Goal: Task Accomplishment & Management: Complete application form

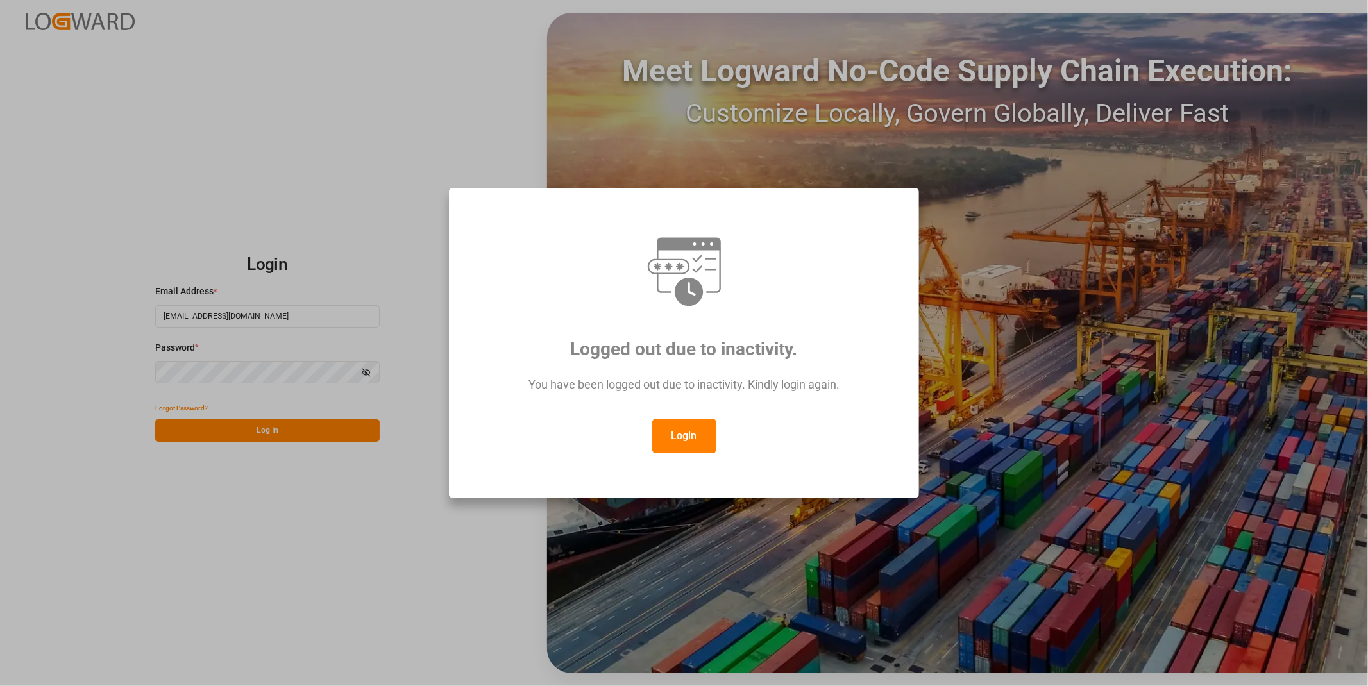
click at [697, 452] on button "Login" at bounding box center [684, 436] width 64 height 35
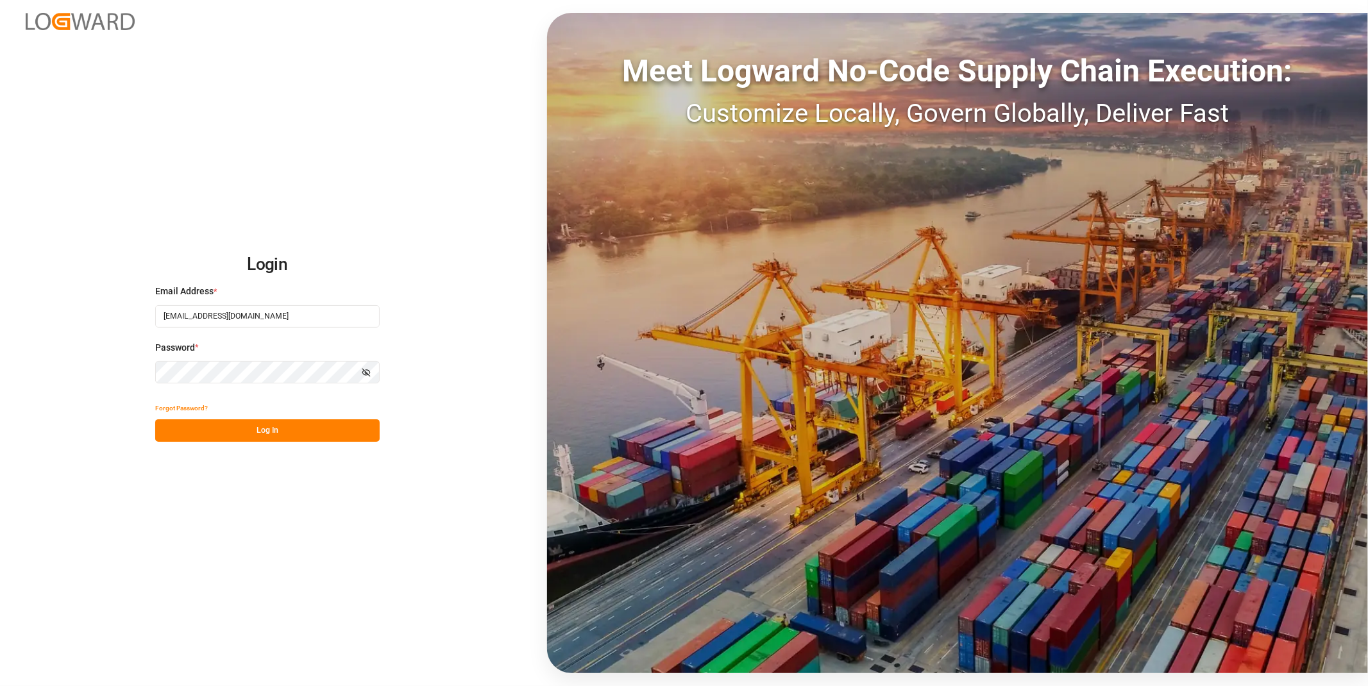
drag, startPoint x: 174, startPoint y: 428, endPoint x: 210, endPoint y: 431, distance: 36.0
click at [175, 428] on button "Log In" at bounding box center [267, 430] width 224 height 22
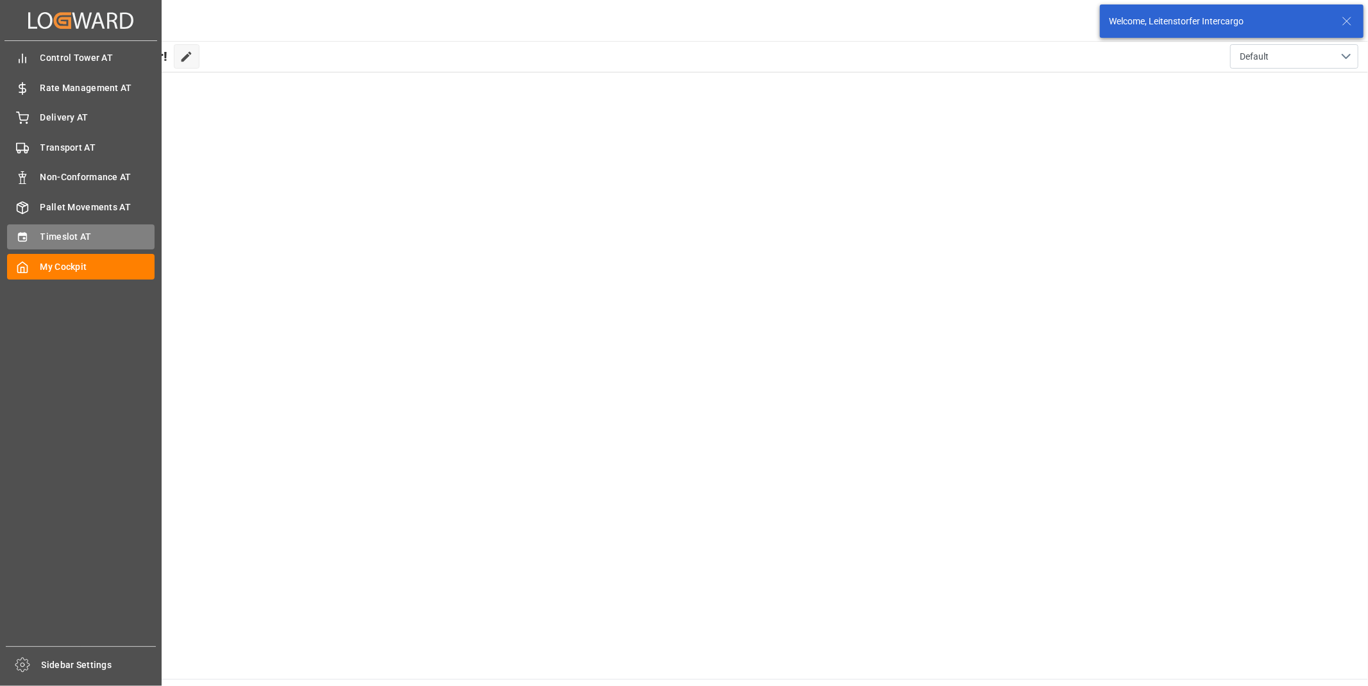
click at [50, 234] on span "Timeslot AT" at bounding box center [97, 236] width 115 height 13
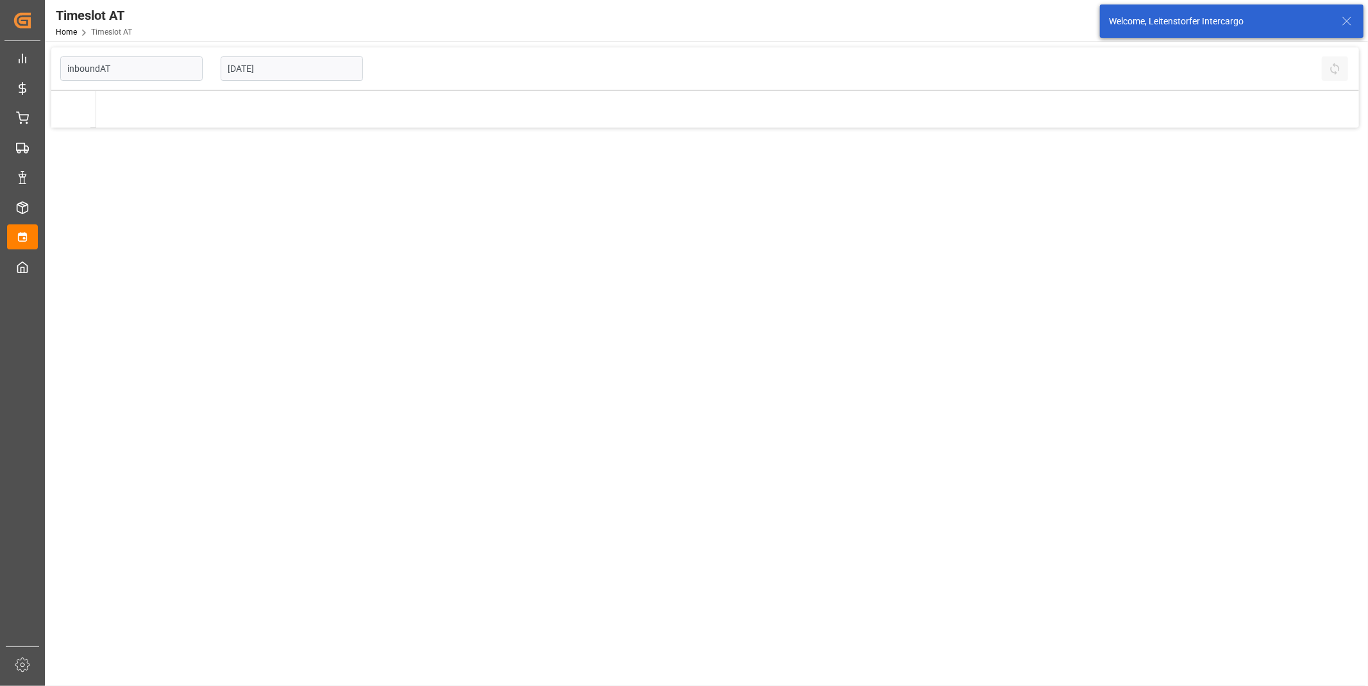
type input "Inbound AT"
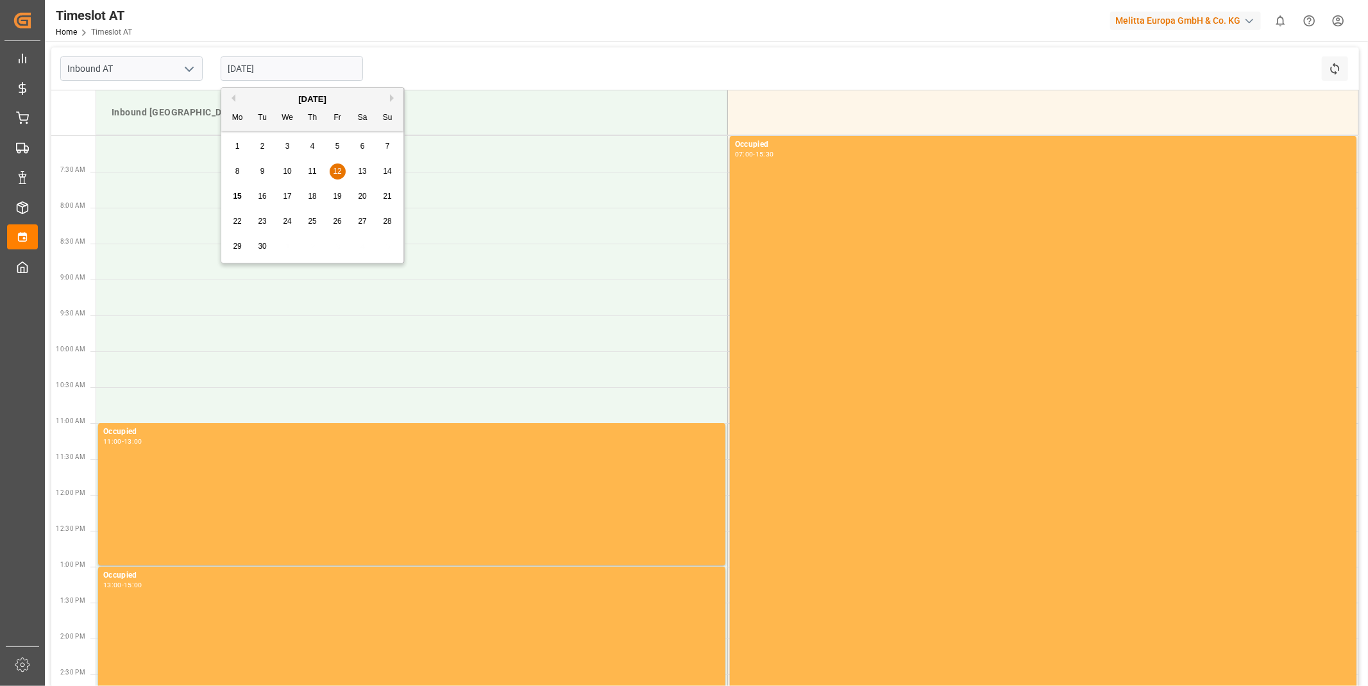
click at [241, 66] on input "[DATE]" at bounding box center [292, 68] width 142 height 24
click at [294, 196] on div "17" at bounding box center [288, 196] width 16 height 15
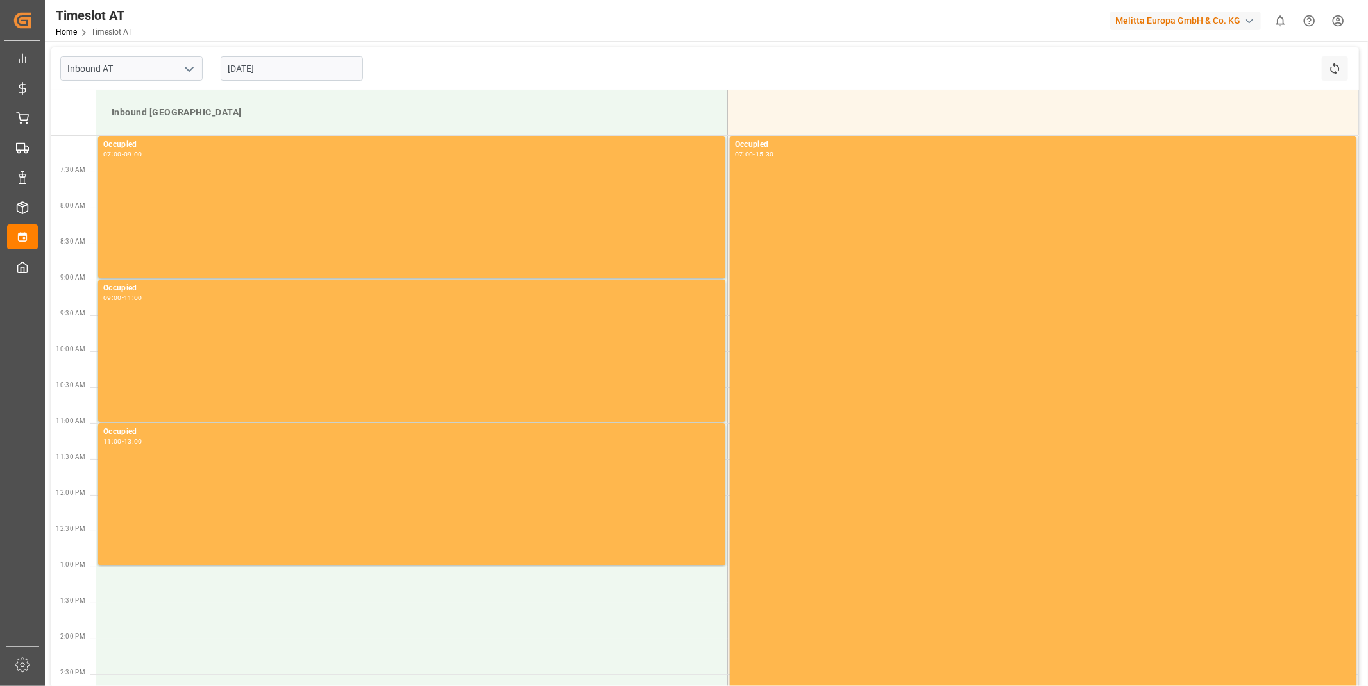
click at [260, 71] on input "[DATE]" at bounding box center [292, 68] width 142 height 24
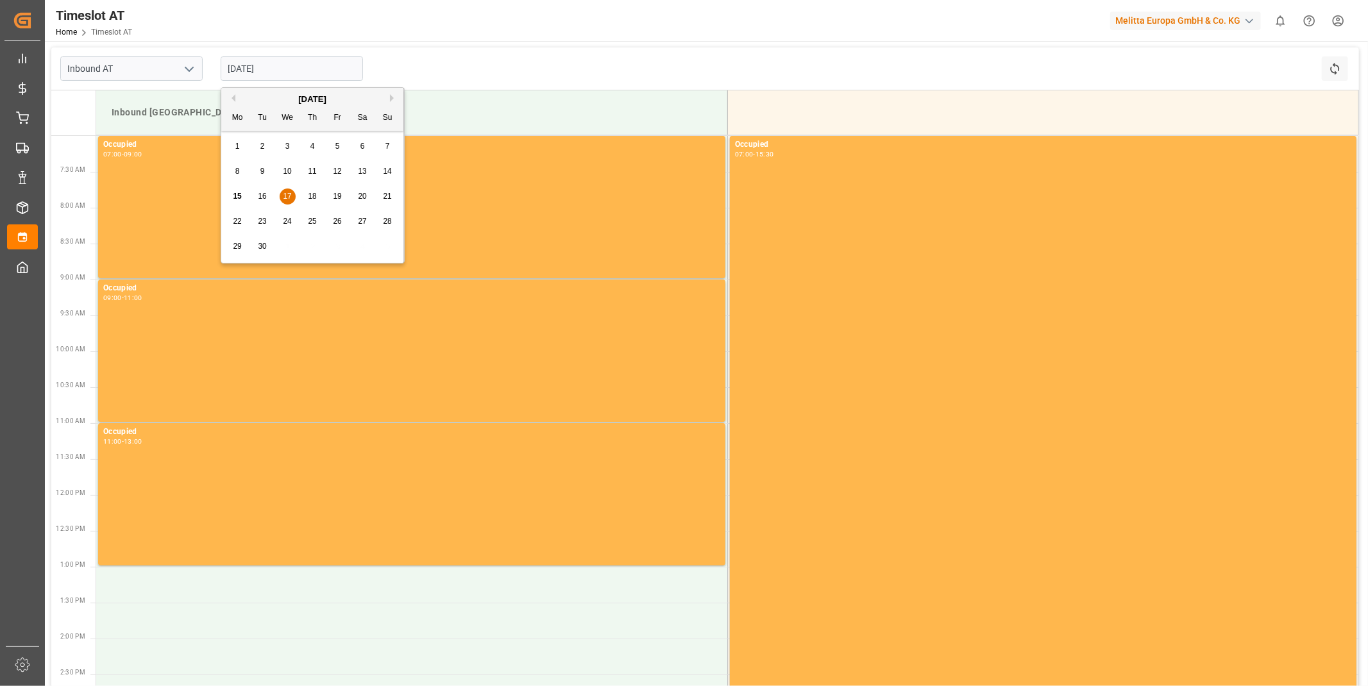
click at [262, 199] on span "16" at bounding box center [262, 196] width 8 height 9
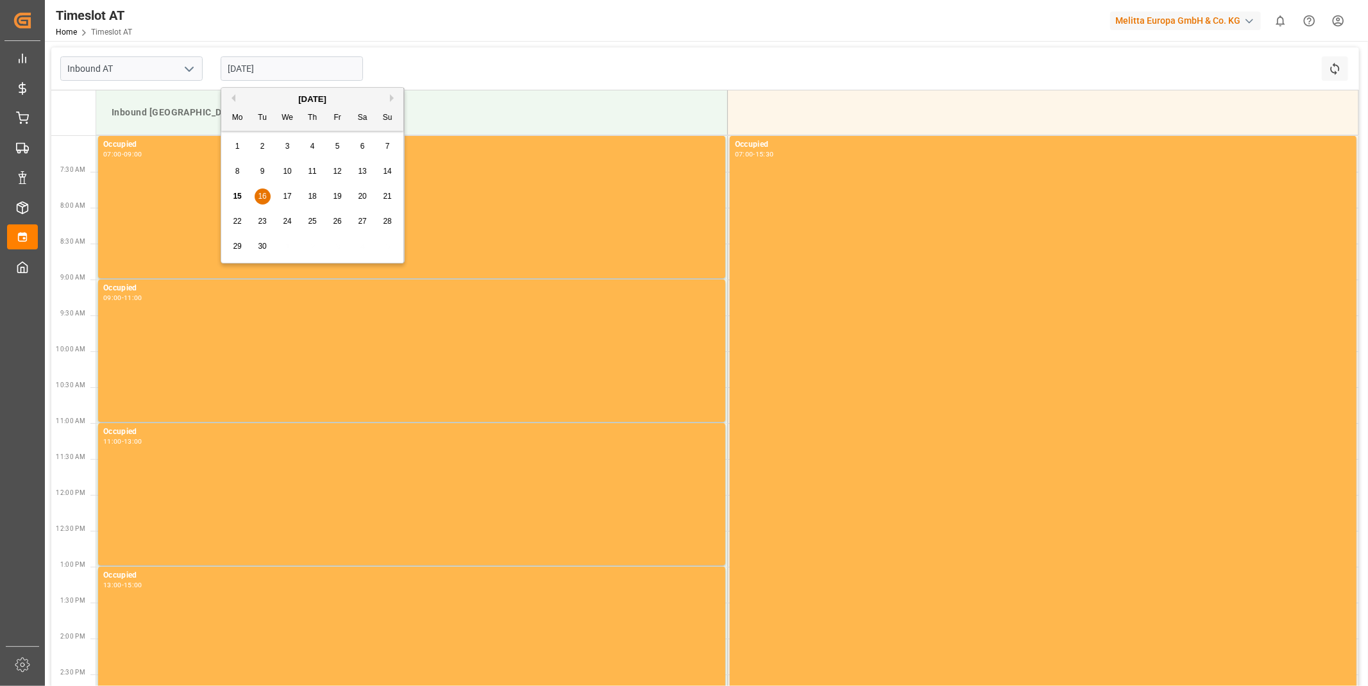
click at [311, 74] on input "[DATE]" at bounding box center [292, 68] width 142 height 24
click at [285, 204] on div "17" at bounding box center [288, 196] width 16 height 15
type input "[DATE]"
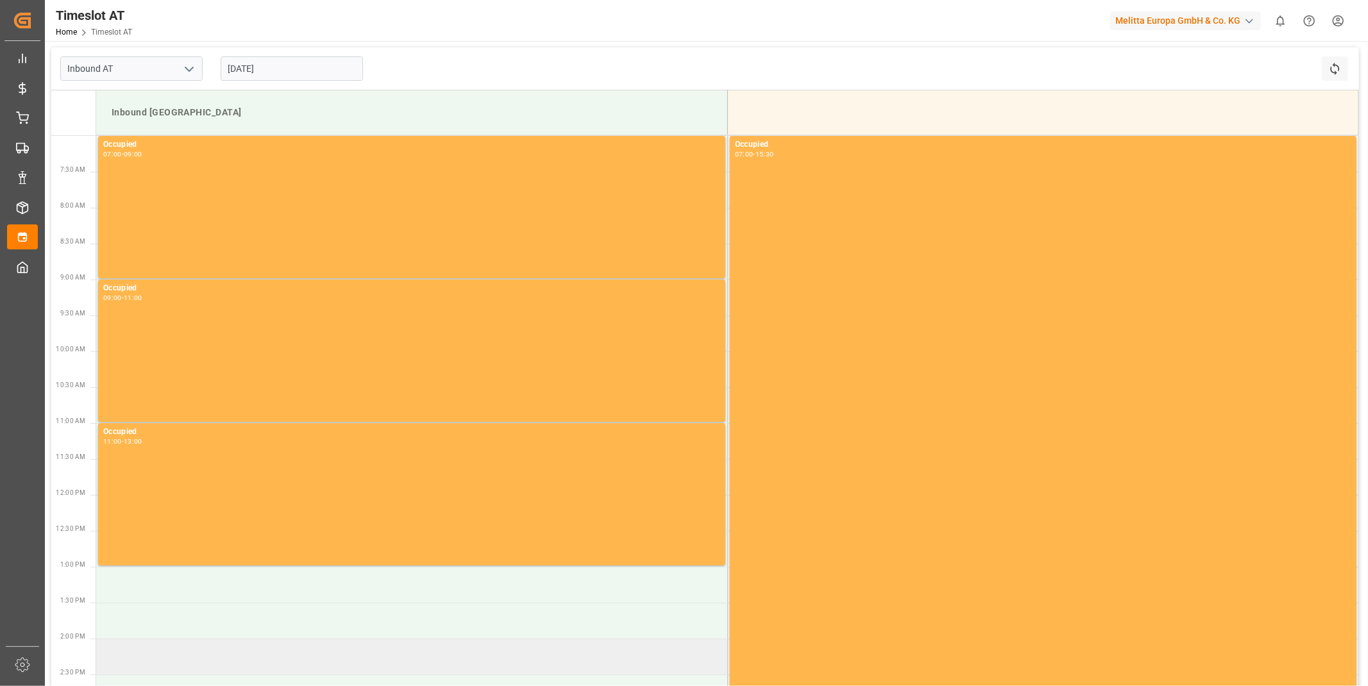
scroll to position [142, 0]
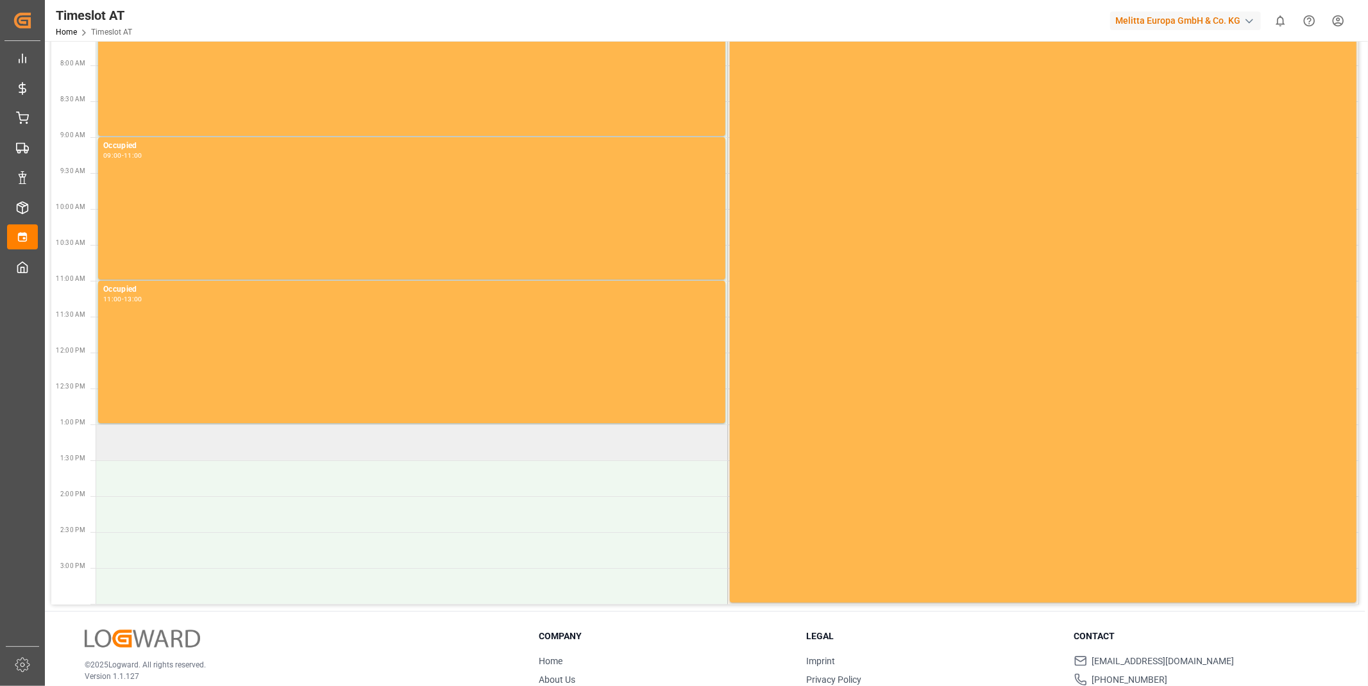
click at [264, 425] on td at bounding box center [411, 443] width 631 height 36
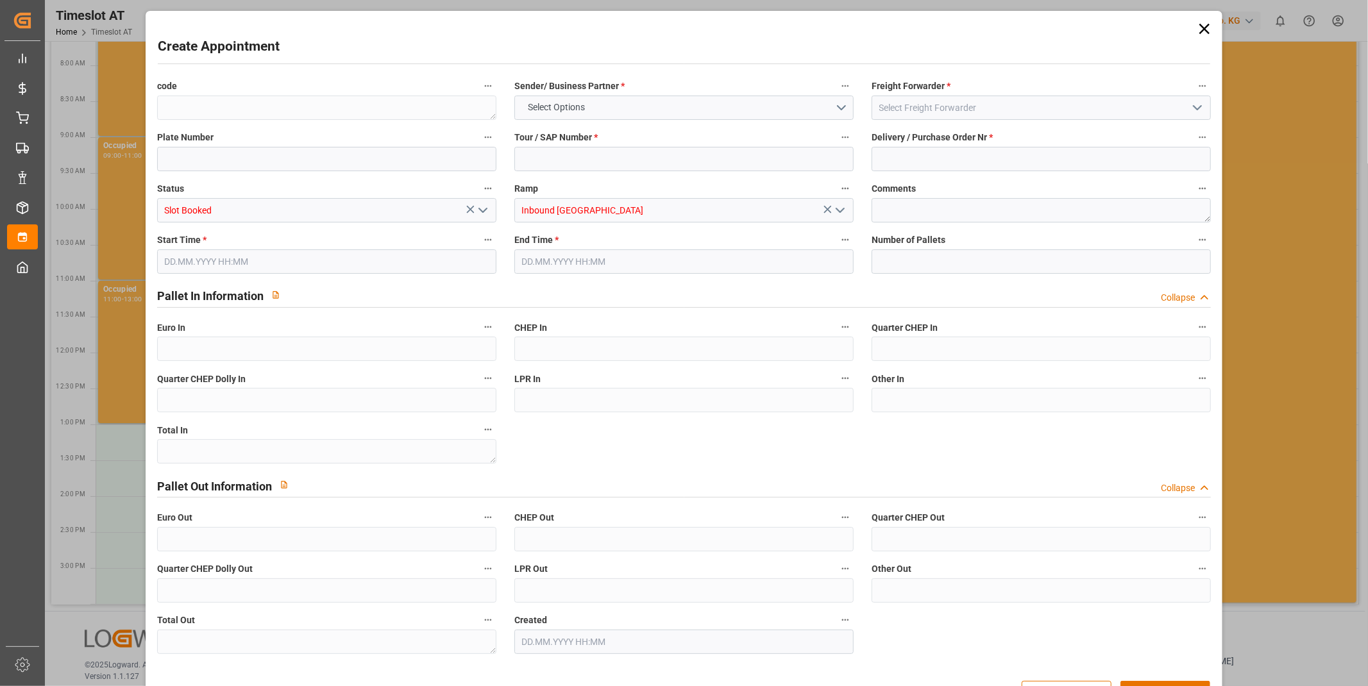
type input "0"
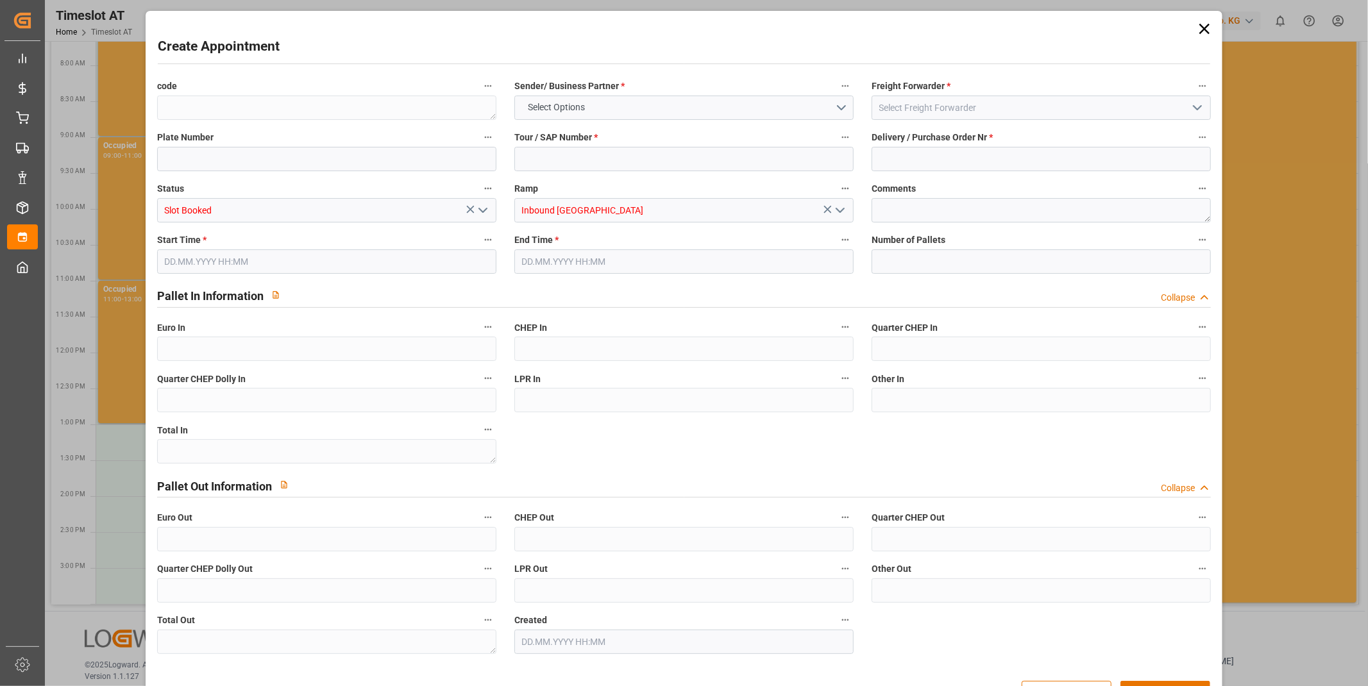
type input "0"
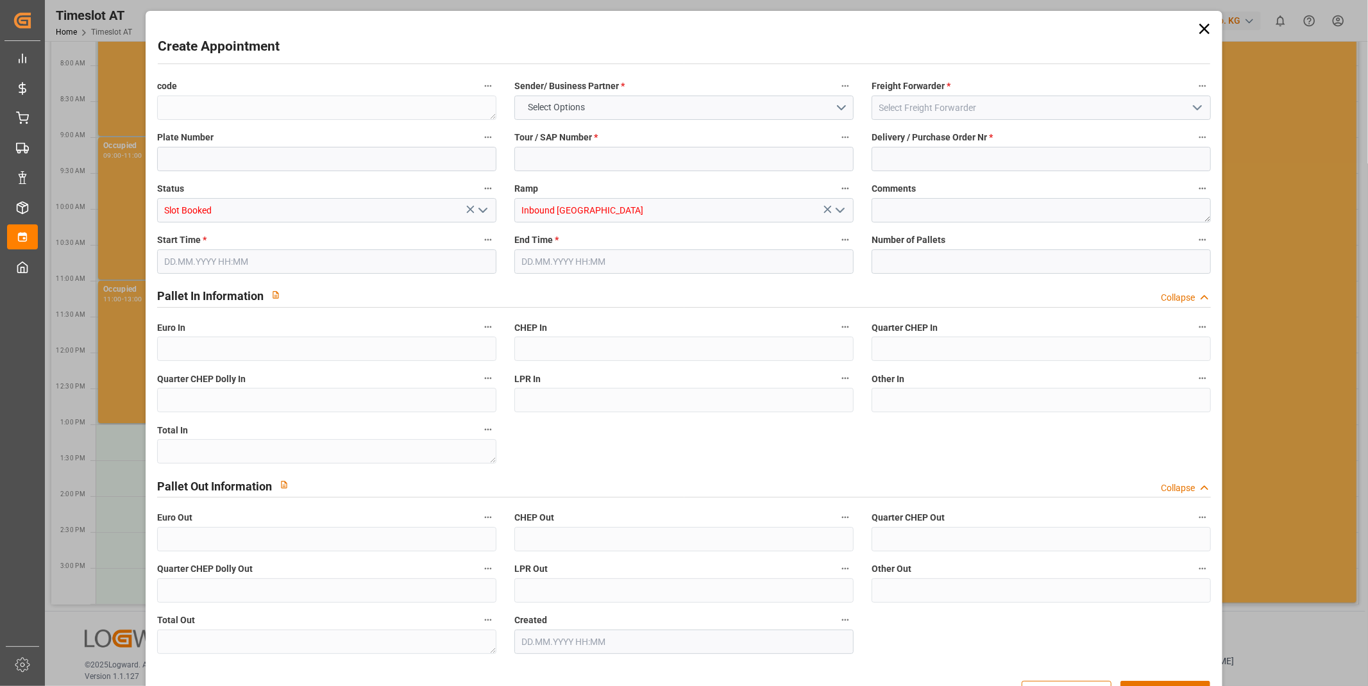
type input "0"
type input "[DATE] 13:00"
type input "[DATE] 15:00"
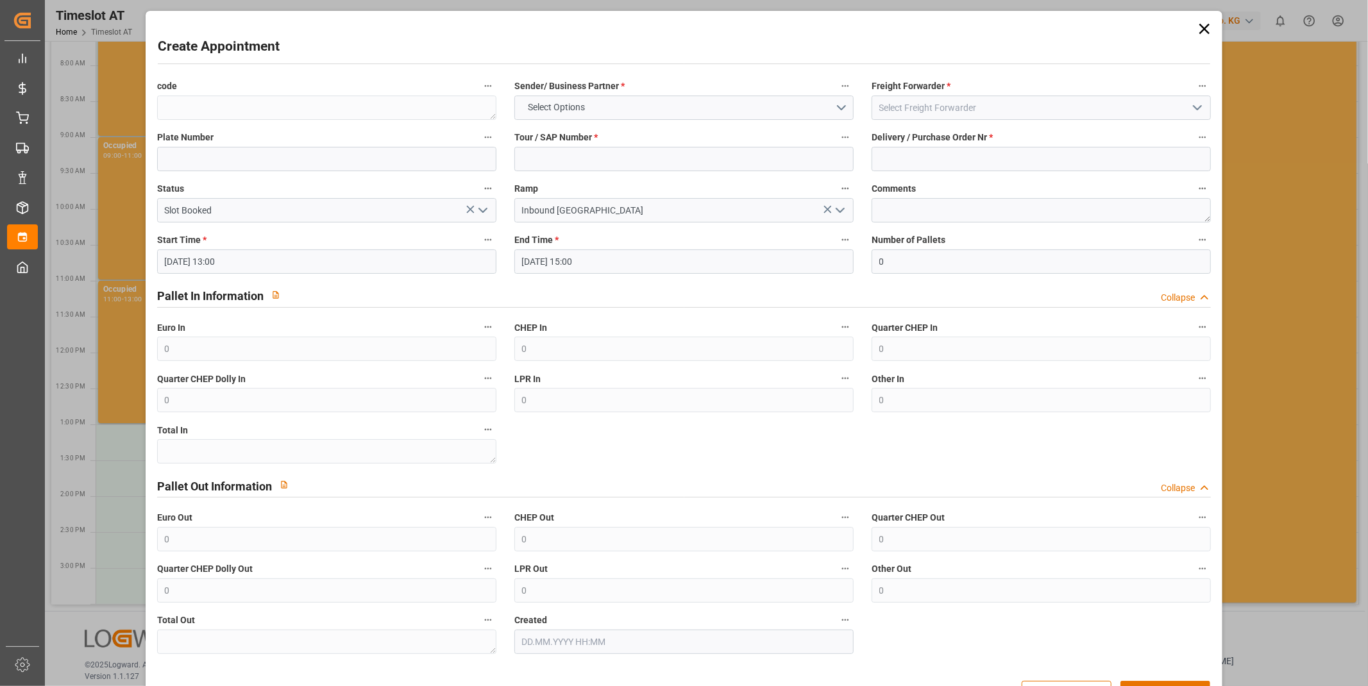
click at [328, 275] on div "Start Time * [DATE] 13:00" at bounding box center [326, 252] width 357 height 51
click at [312, 264] on input "[DATE] 13:00" at bounding box center [326, 262] width 339 height 24
click at [310, 264] on input "[DATE] 13:00" at bounding box center [326, 262] width 339 height 24
click at [226, 389] on span "17" at bounding box center [223, 389] width 8 height 9
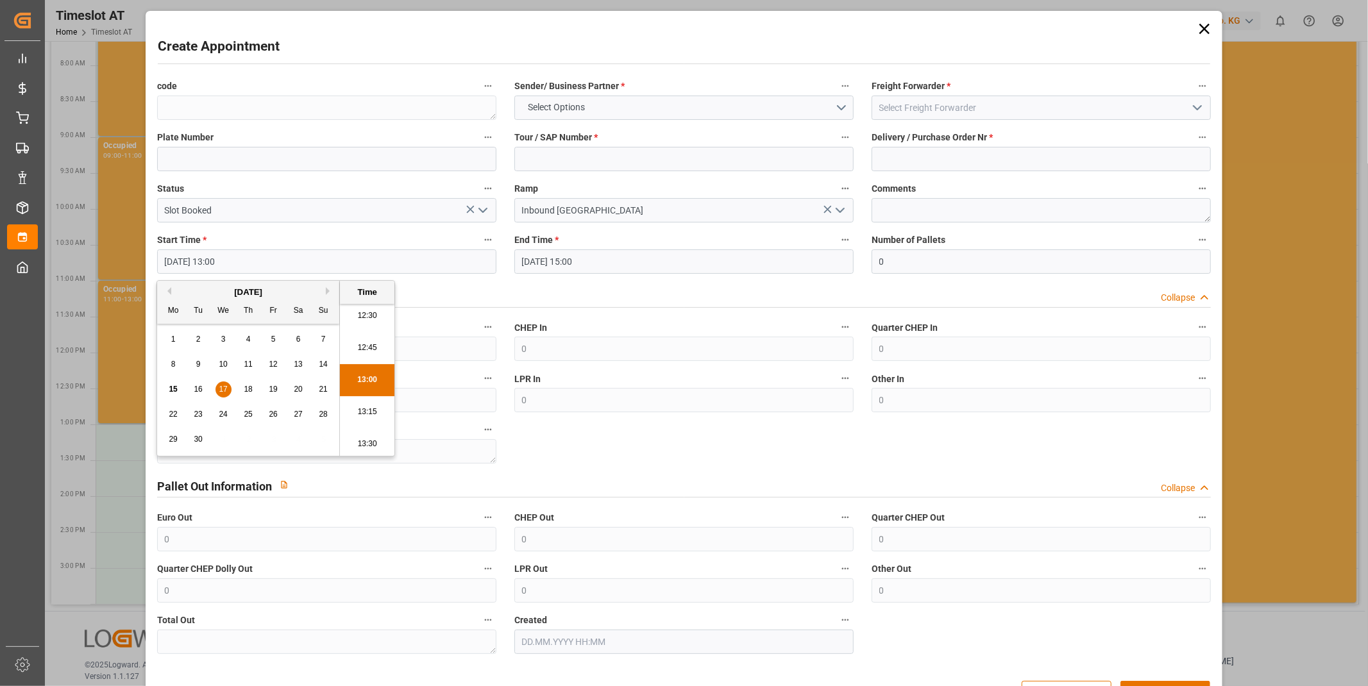
drag, startPoint x: 355, startPoint y: 378, endPoint x: 364, endPoint y: 373, distance: 10.3
click at [355, 379] on li "13:00" at bounding box center [367, 380] width 55 height 32
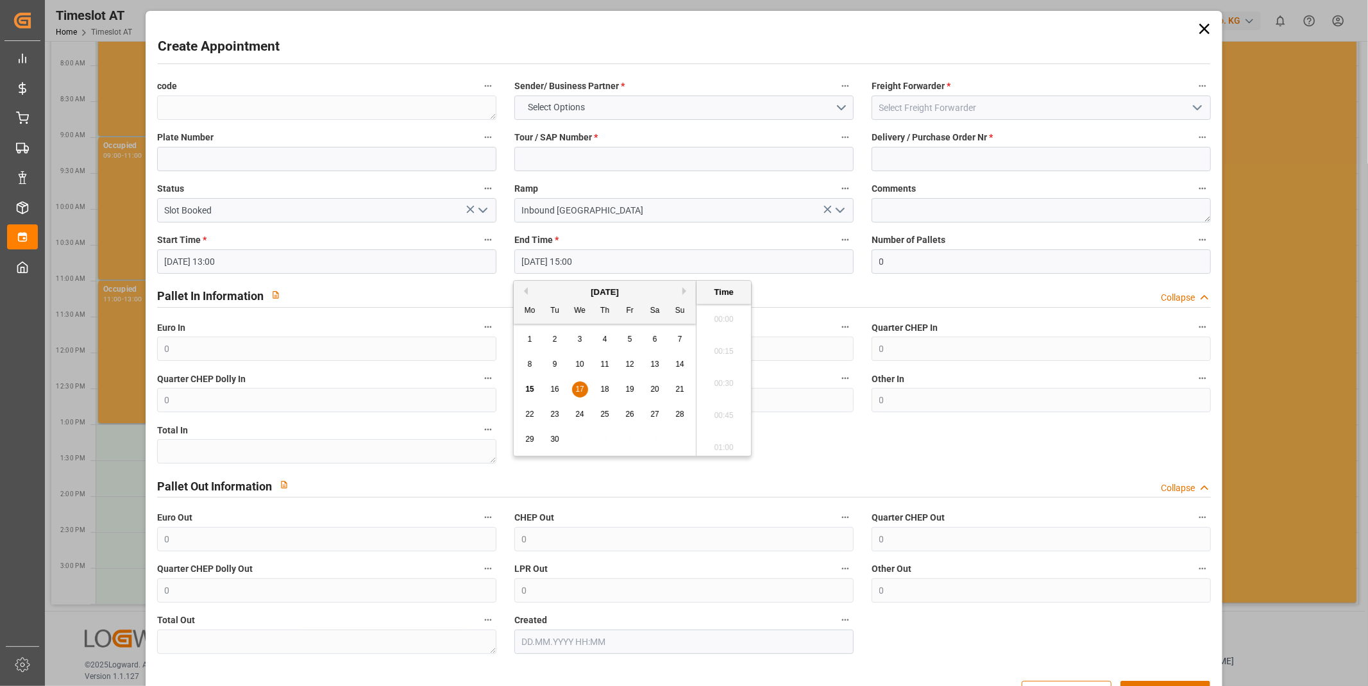
click at [598, 264] on input "[DATE] 15:00" at bounding box center [683, 262] width 339 height 24
click at [1196, 28] on icon at bounding box center [1205, 29] width 18 height 18
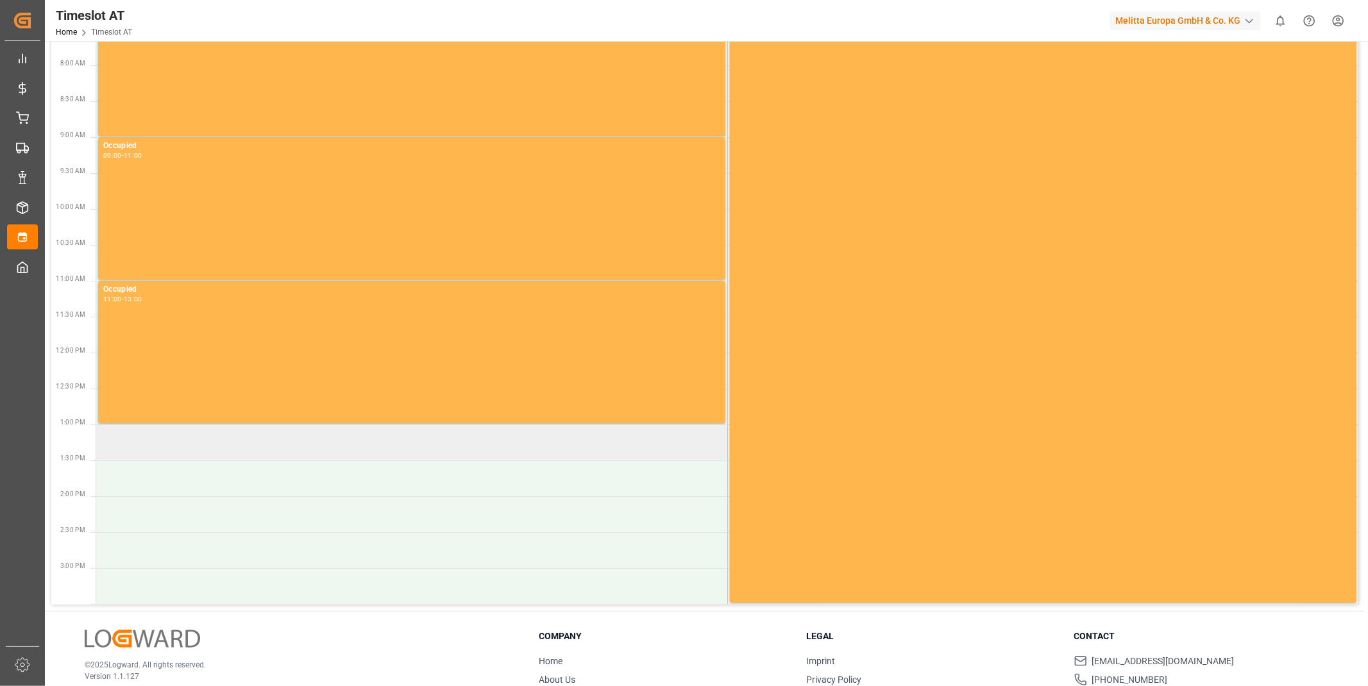
click at [235, 451] on td at bounding box center [411, 443] width 631 height 36
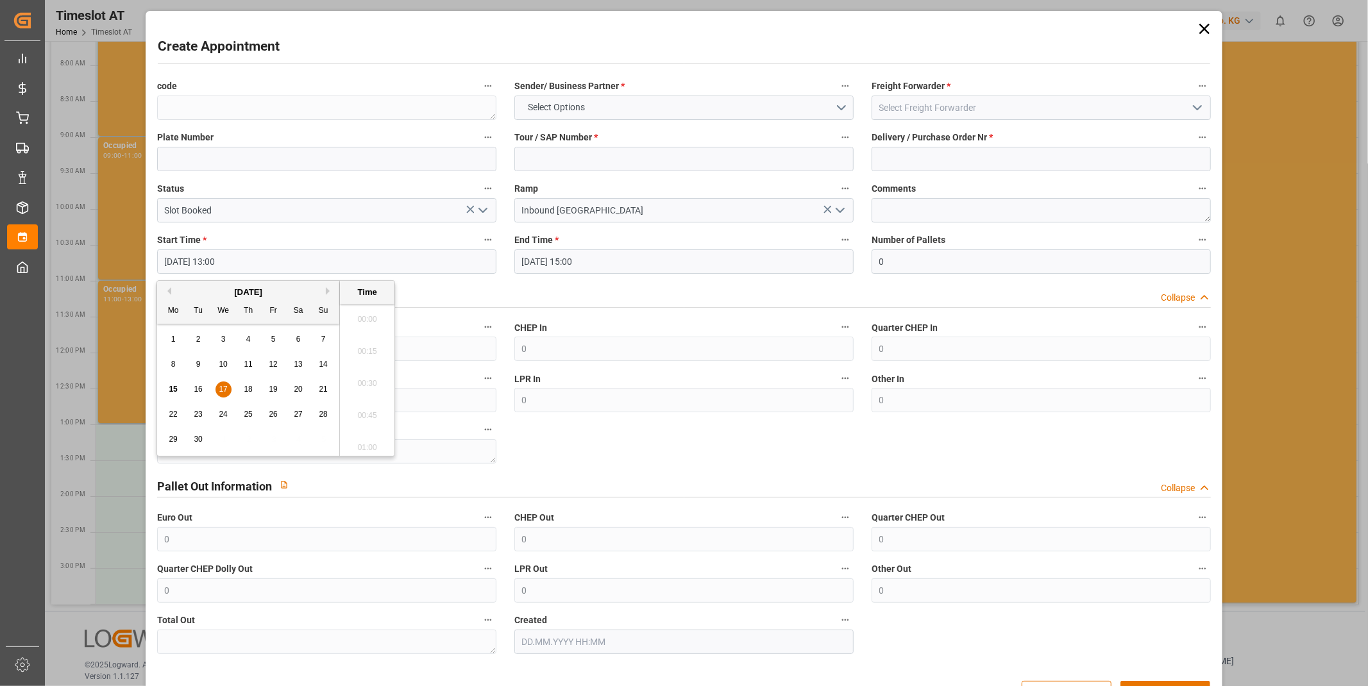
click at [269, 267] on input "[DATE] 13:00" at bounding box center [326, 262] width 339 height 24
click at [220, 389] on span "17" at bounding box center [223, 389] width 8 height 9
click at [362, 379] on li "13:00" at bounding box center [367, 380] width 55 height 32
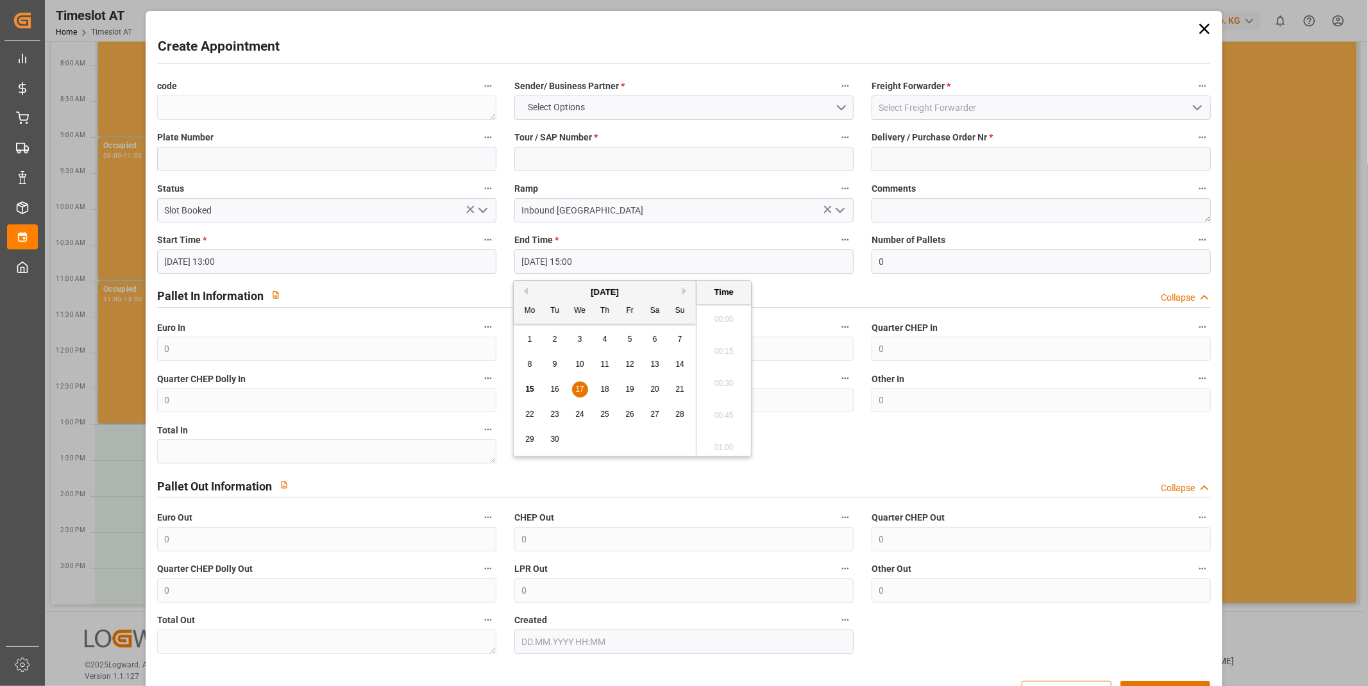
click at [629, 252] on input "[DATE] 15:00" at bounding box center [683, 262] width 339 height 24
click at [582, 394] on span "17" at bounding box center [579, 389] width 8 height 9
click at [720, 385] on li "15:00" at bounding box center [724, 380] width 55 height 32
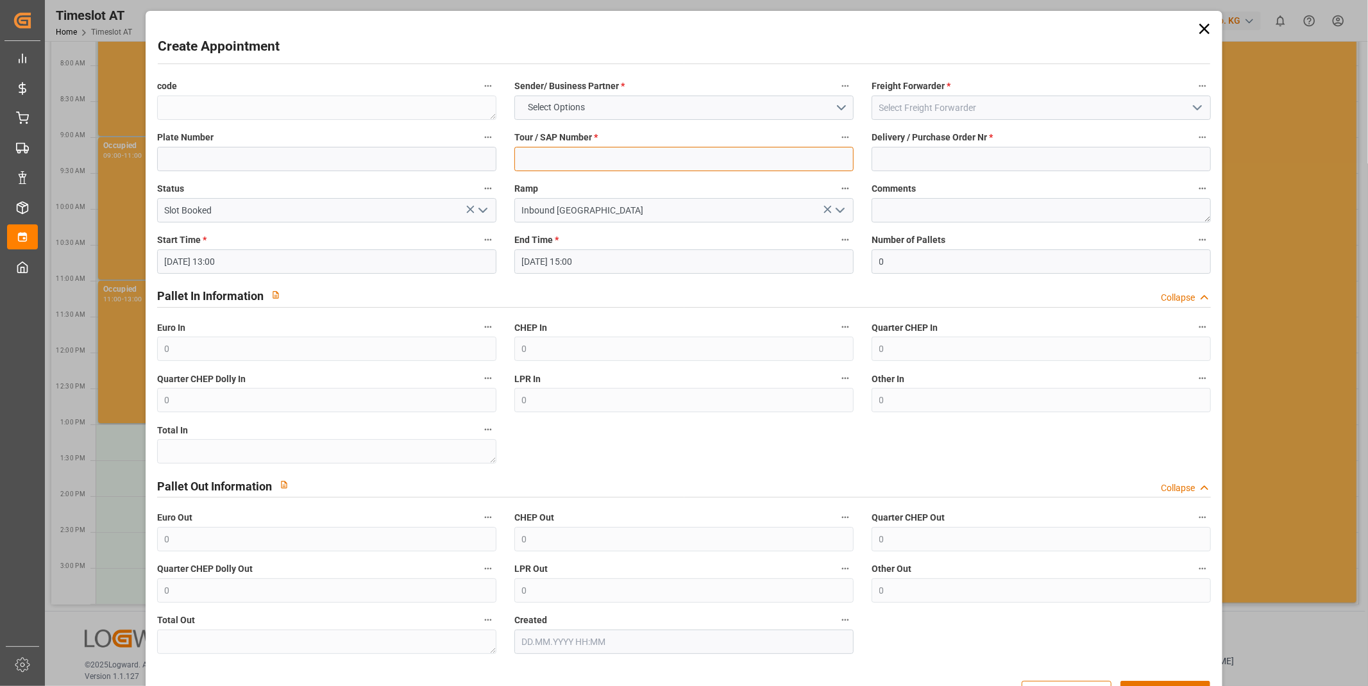
click at [576, 154] on input at bounding box center [683, 159] width 339 height 24
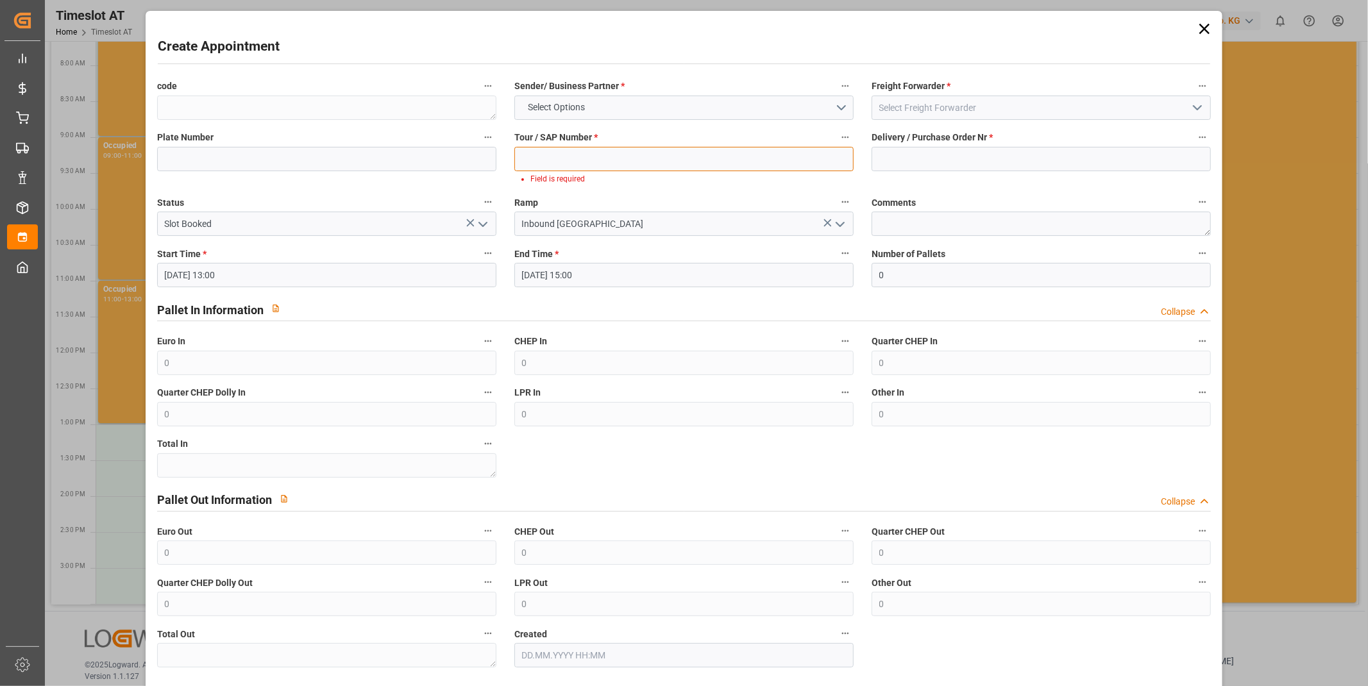
click at [566, 148] on input at bounding box center [683, 159] width 339 height 24
paste input "400052780"
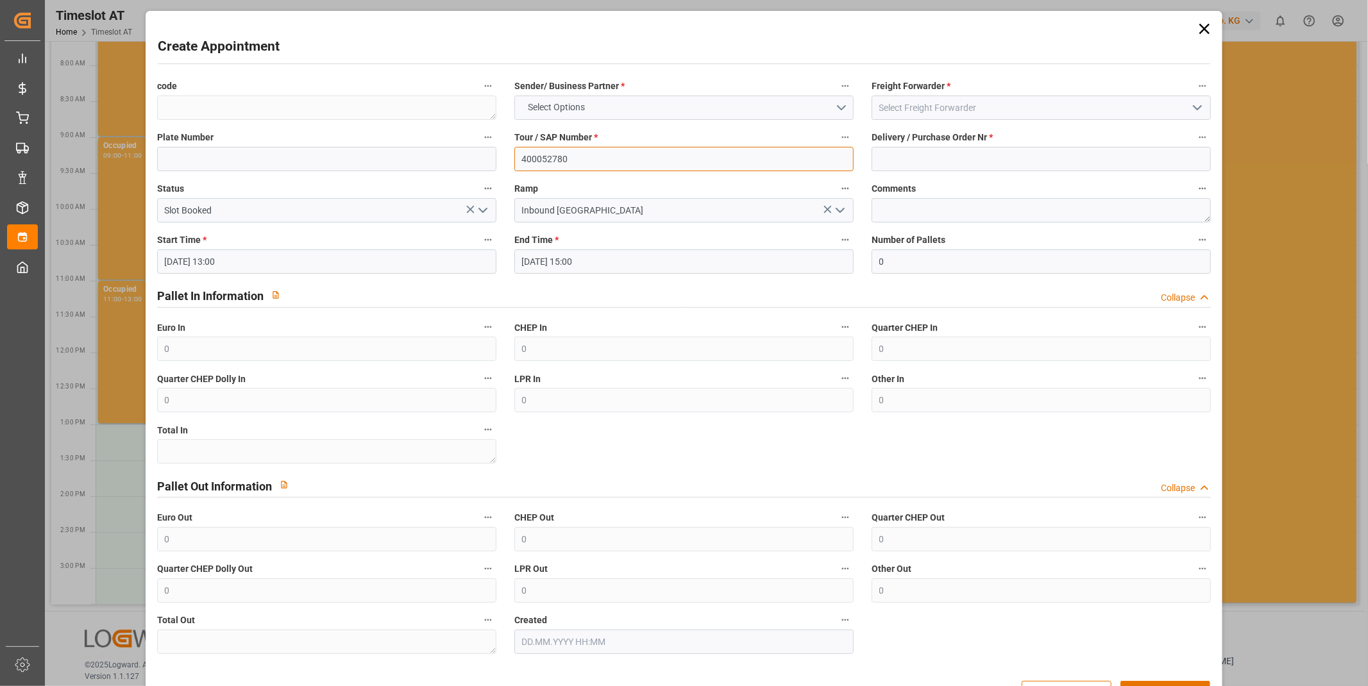
type input "400052780"
click at [571, 106] on span "Select Options" at bounding box center [556, 107] width 70 height 13
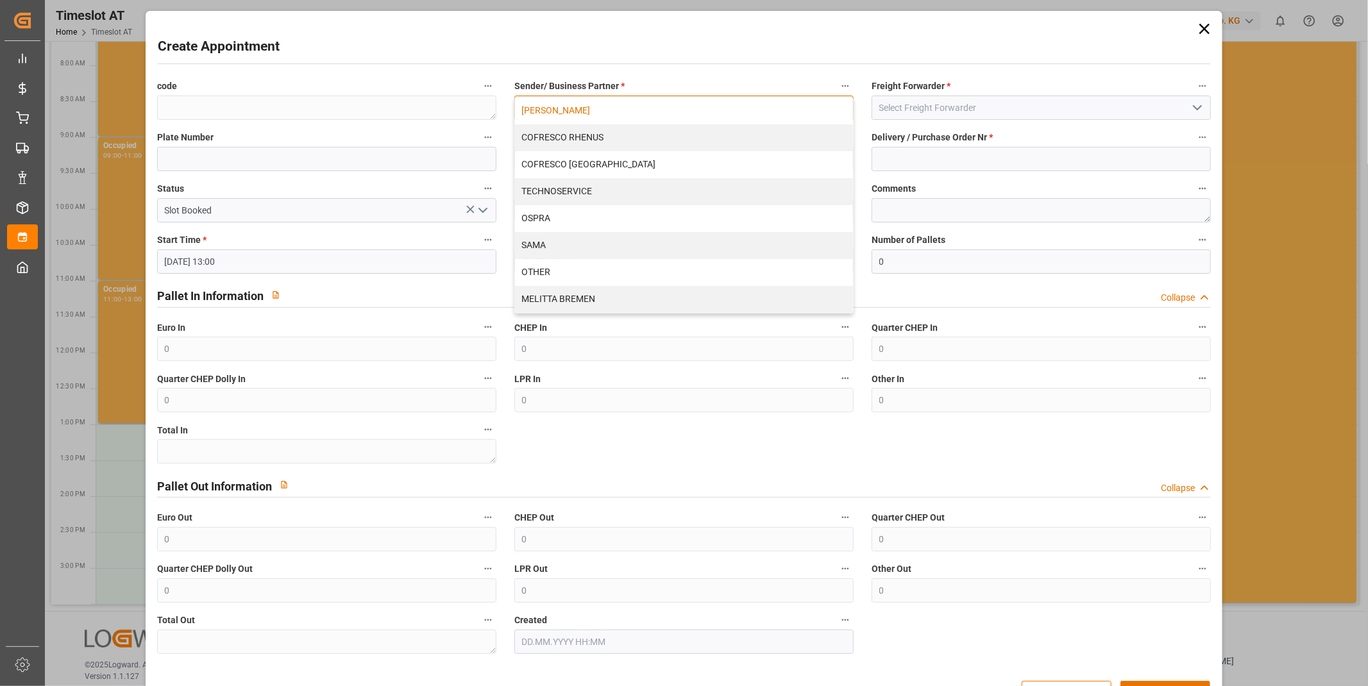
click at [557, 113] on div "[PERSON_NAME]" at bounding box center [684, 110] width 338 height 27
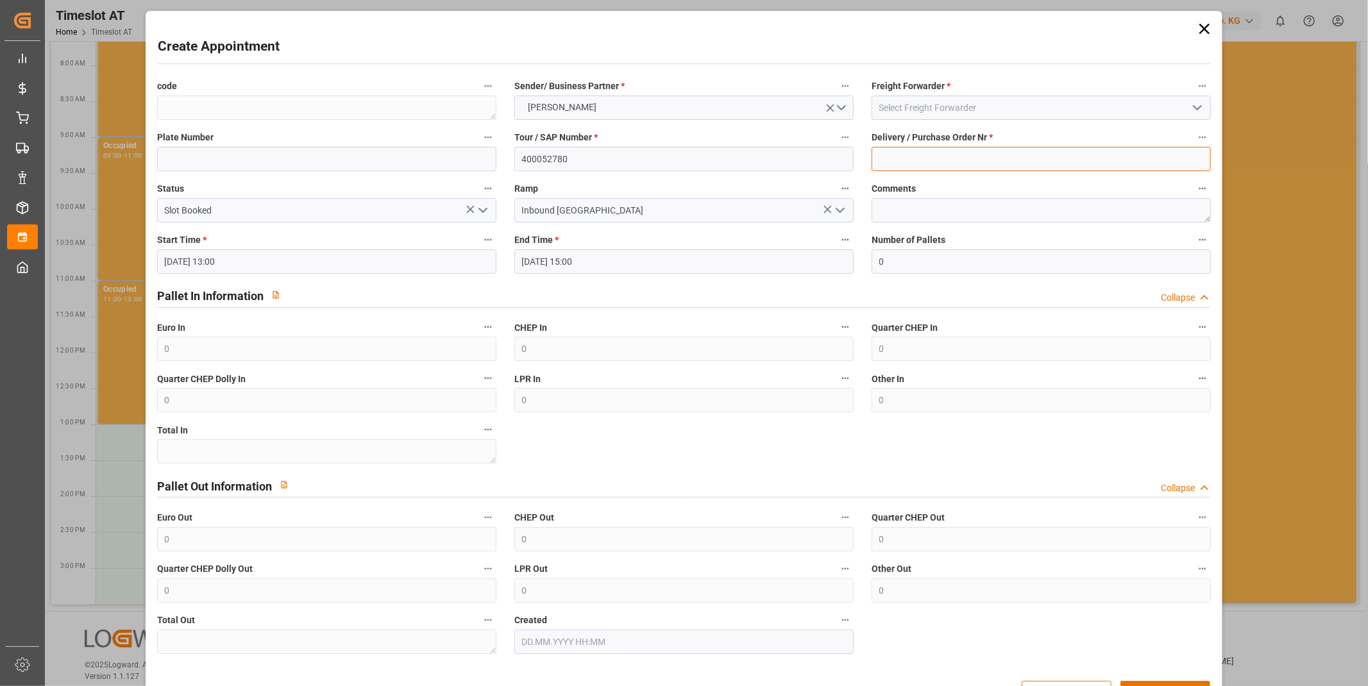
click at [982, 163] on input at bounding box center [1041, 159] width 339 height 24
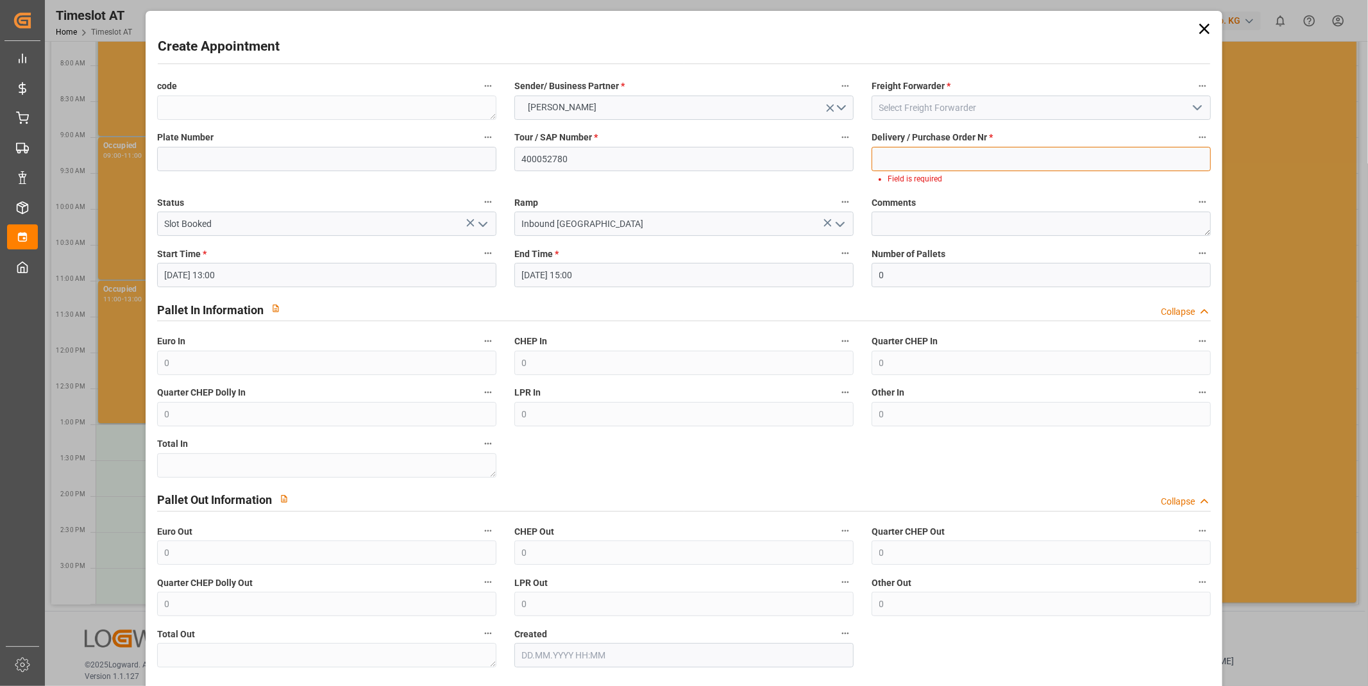
click at [903, 160] on input at bounding box center [1041, 159] width 339 height 24
paste input "92556976+92556977+92556978"
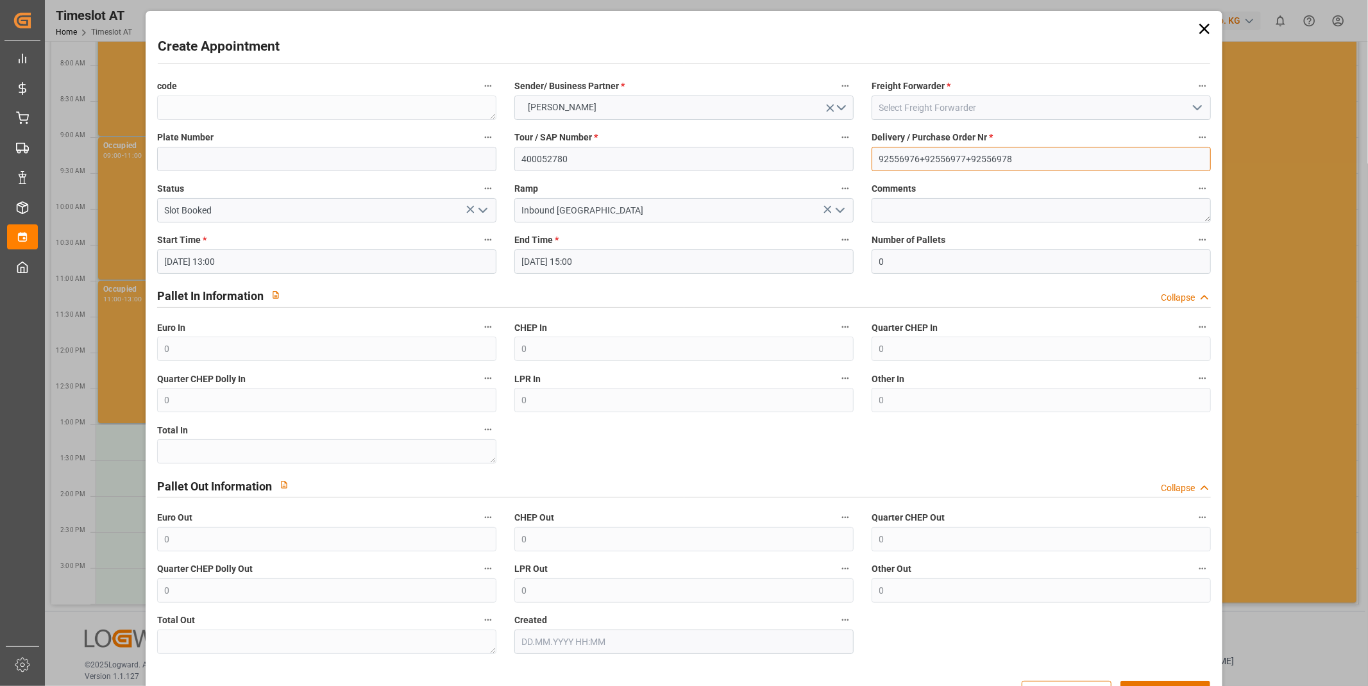
type input "92556976+92556977+92556978"
click at [946, 105] on input at bounding box center [1041, 108] width 339 height 24
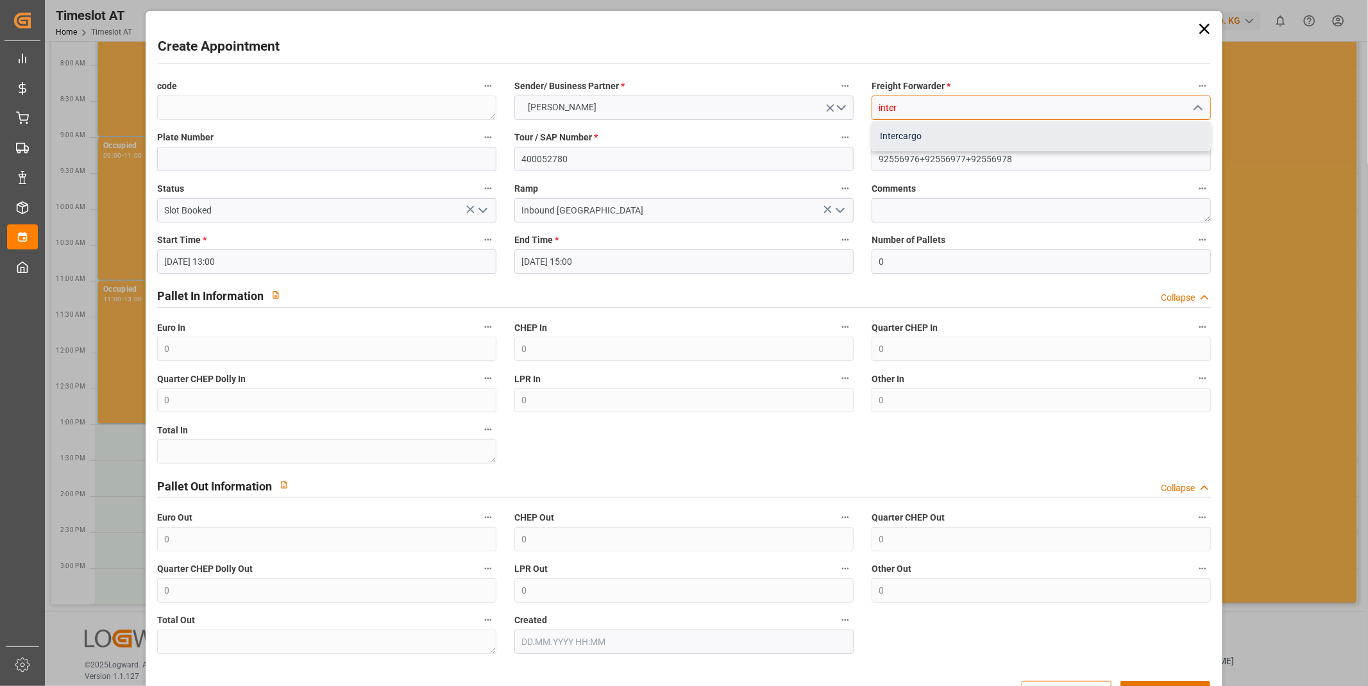
click at [950, 127] on div "Intercargo" at bounding box center [1041, 136] width 338 height 29
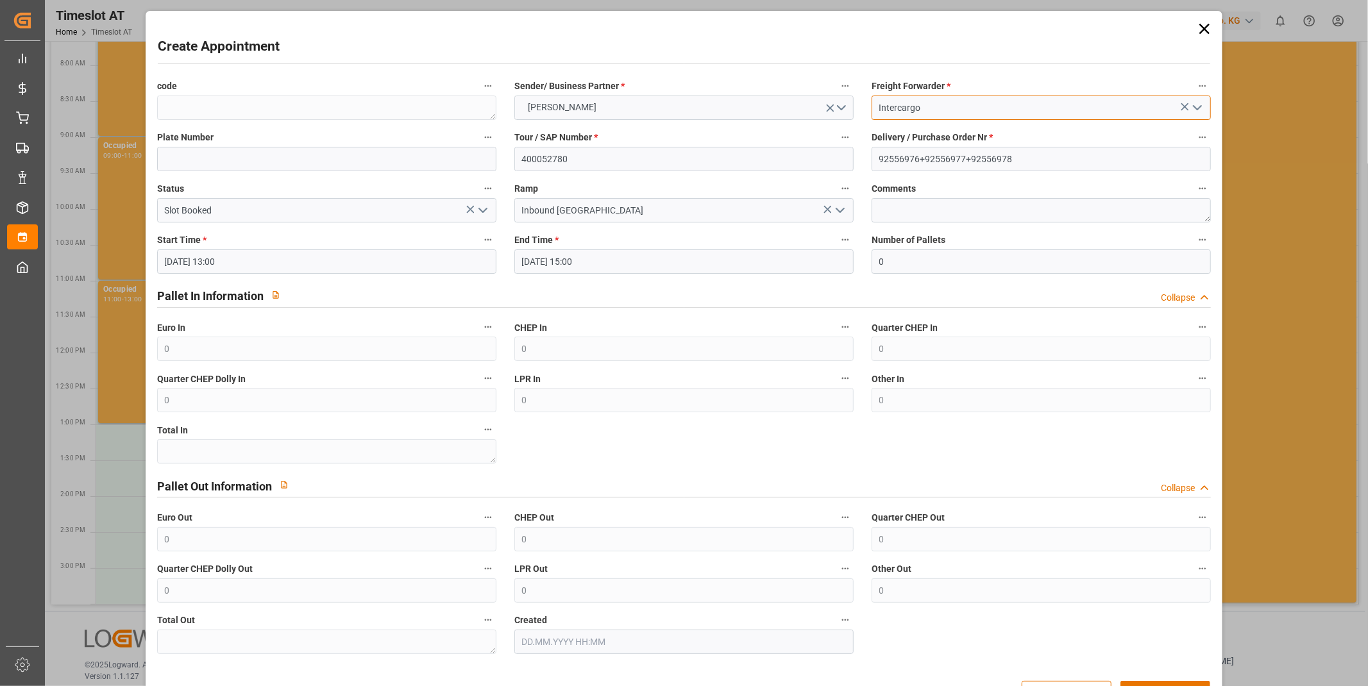
type input "Intercargo"
click at [972, 208] on textarea at bounding box center [1041, 210] width 339 height 24
click at [916, 255] on input "0" at bounding box center [1041, 262] width 339 height 24
click at [922, 262] on input "0" at bounding box center [1041, 262] width 339 height 24
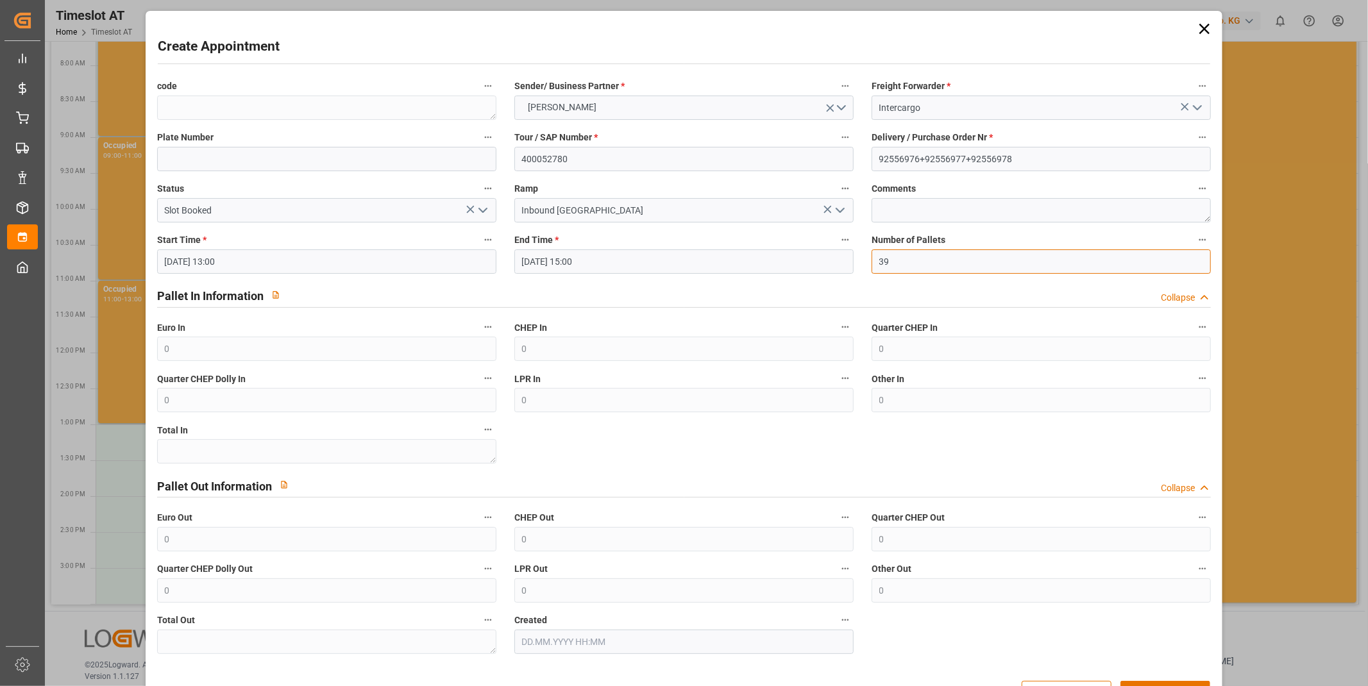
type input "39"
click at [947, 191] on label "Comments" at bounding box center [1041, 189] width 339 height 18
click at [1194, 191] on button "Comments" at bounding box center [1202, 188] width 17 height 17
click at [944, 201] on div at bounding box center [684, 343] width 1368 height 686
click at [944, 208] on textarea at bounding box center [1041, 210] width 339 height 24
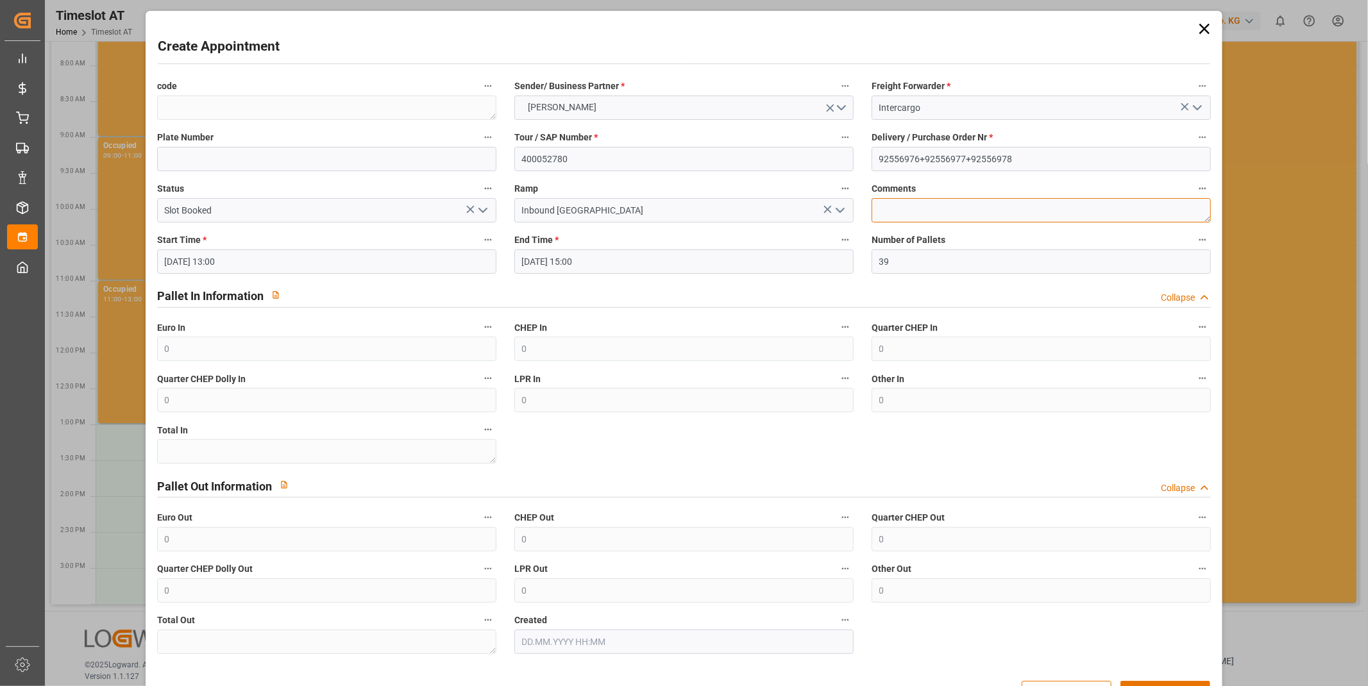
scroll to position [42, 0]
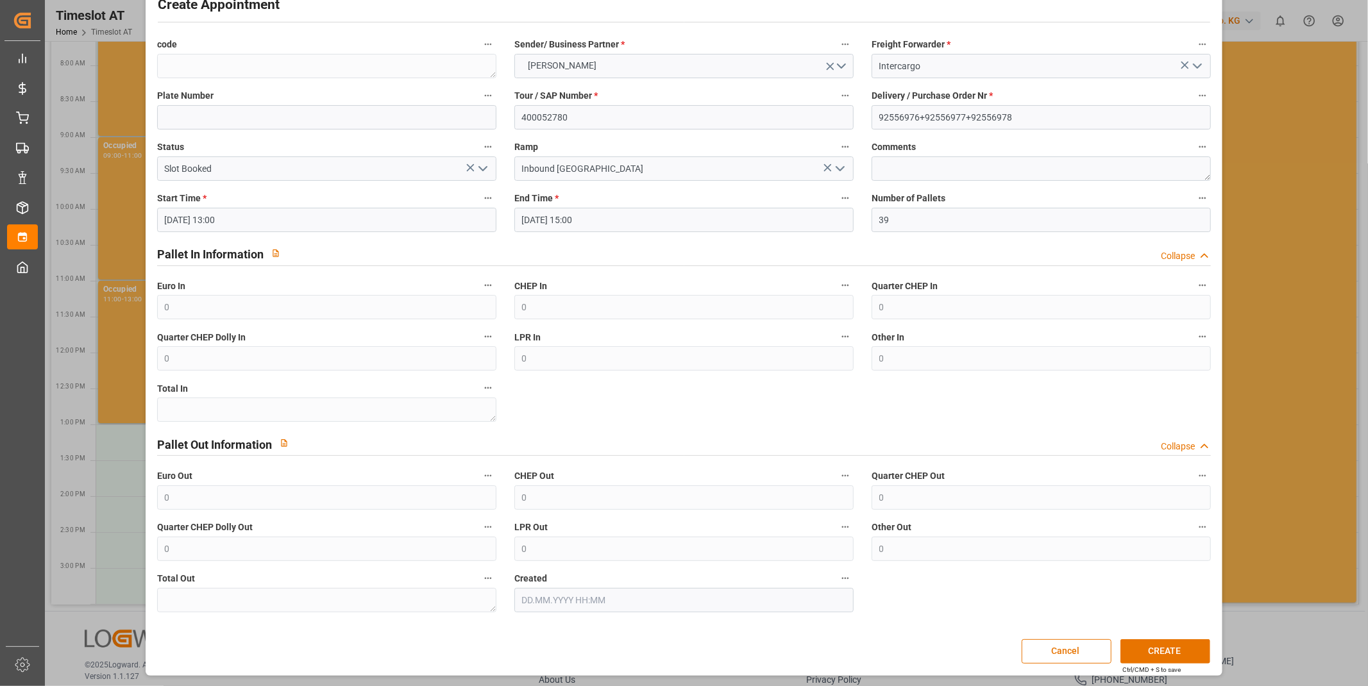
drag, startPoint x: 1161, startPoint y: 659, endPoint x: 1191, endPoint y: 376, distance: 284.5
click at [1191, 376] on div "Create Appointment code Sender/ Business Partner * [PERSON_NAME] Freight Forwar…" at bounding box center [684, 322] width 1071 height 700
click at [1162, 649] on button "CREATE" at bounding box center [1166, 651] width 90 height 24
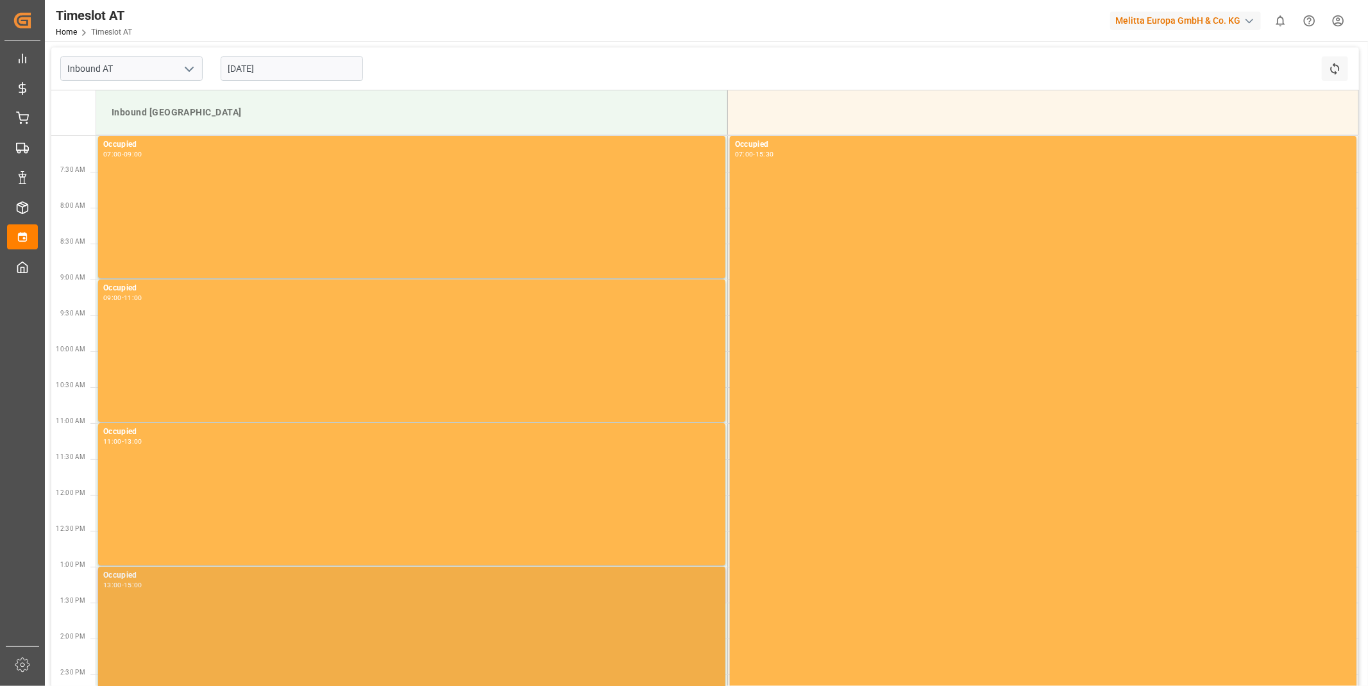
scroll to position [213, 0]
